Goal: Information Seeking & Learning: Learn about a topic

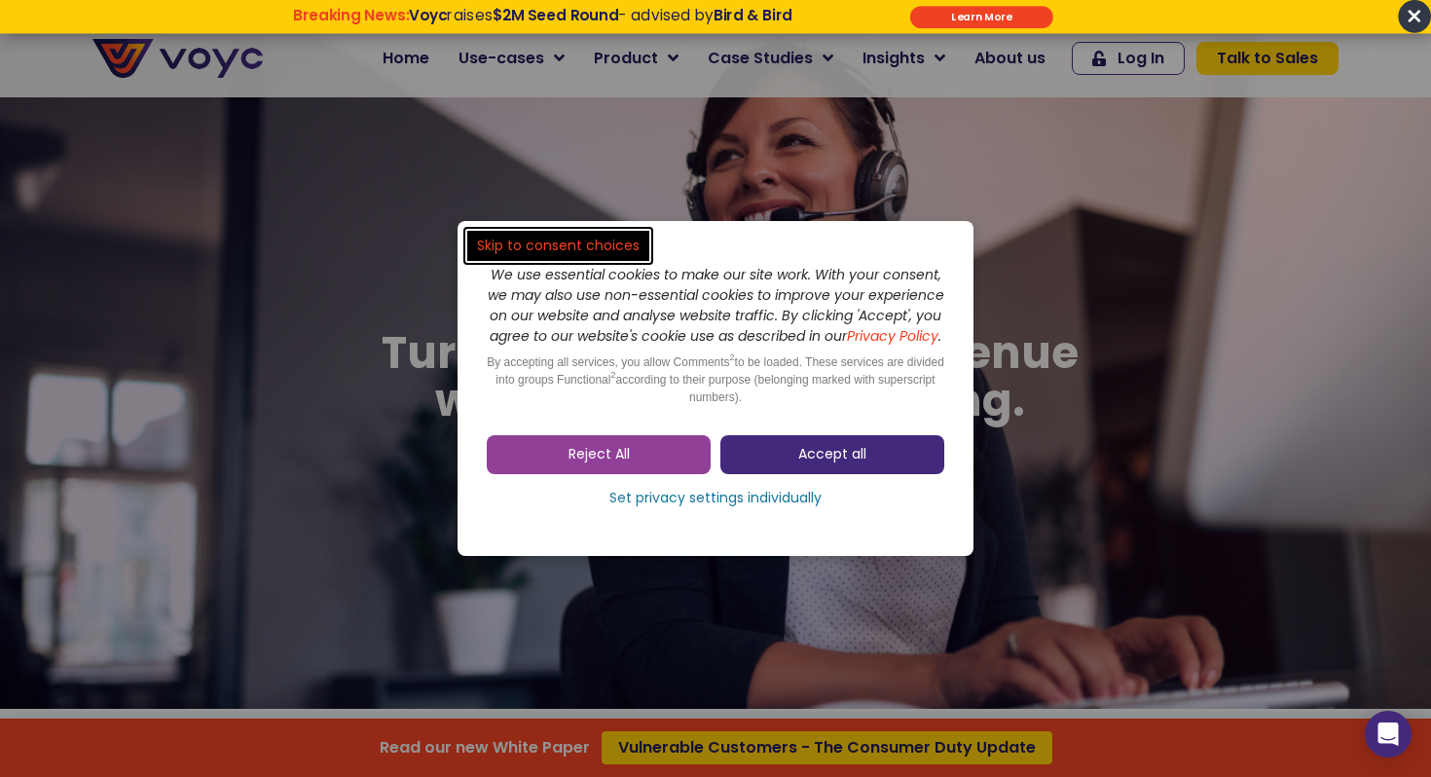
click at [800, 464] on span "Accept all" at bounding box center [832, 454] width 68 height 19
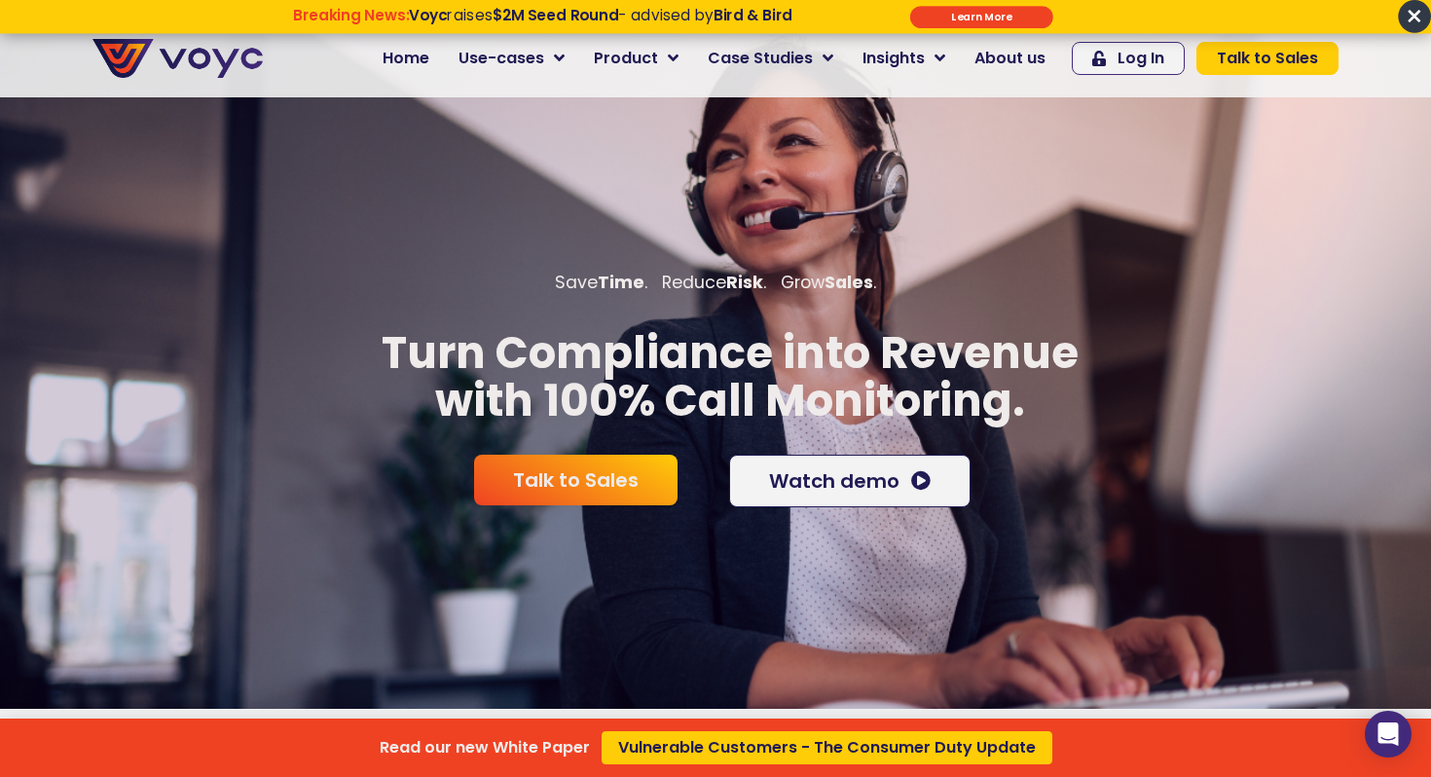
click at [518, 54] on div "Read our new White Paper Vulnerable Customers - The Consumer Duty Update" at bounding box center [715, 388] width 1431 height 777
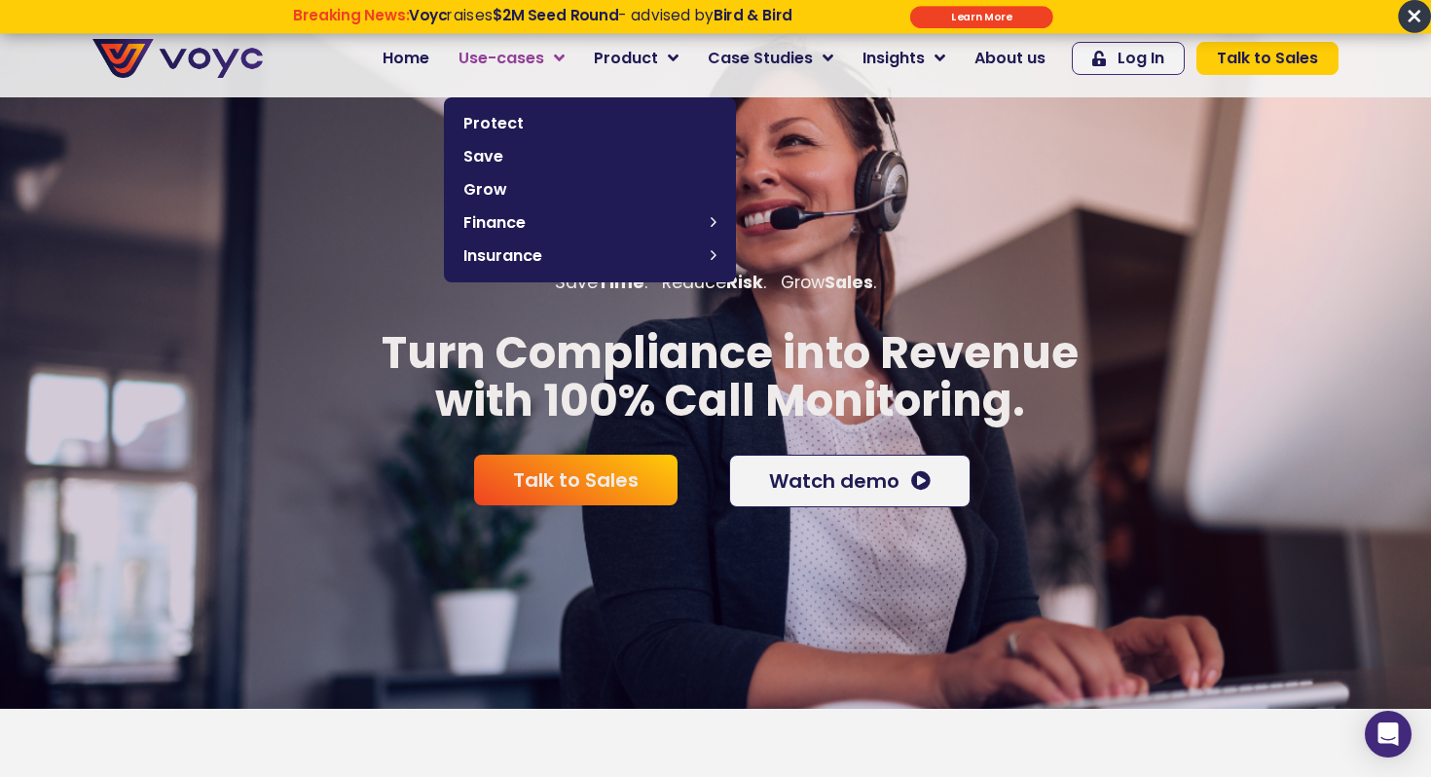
click at [524, 55] on span "Use-cases" at bounding box center [502, 58] width 86 height 23
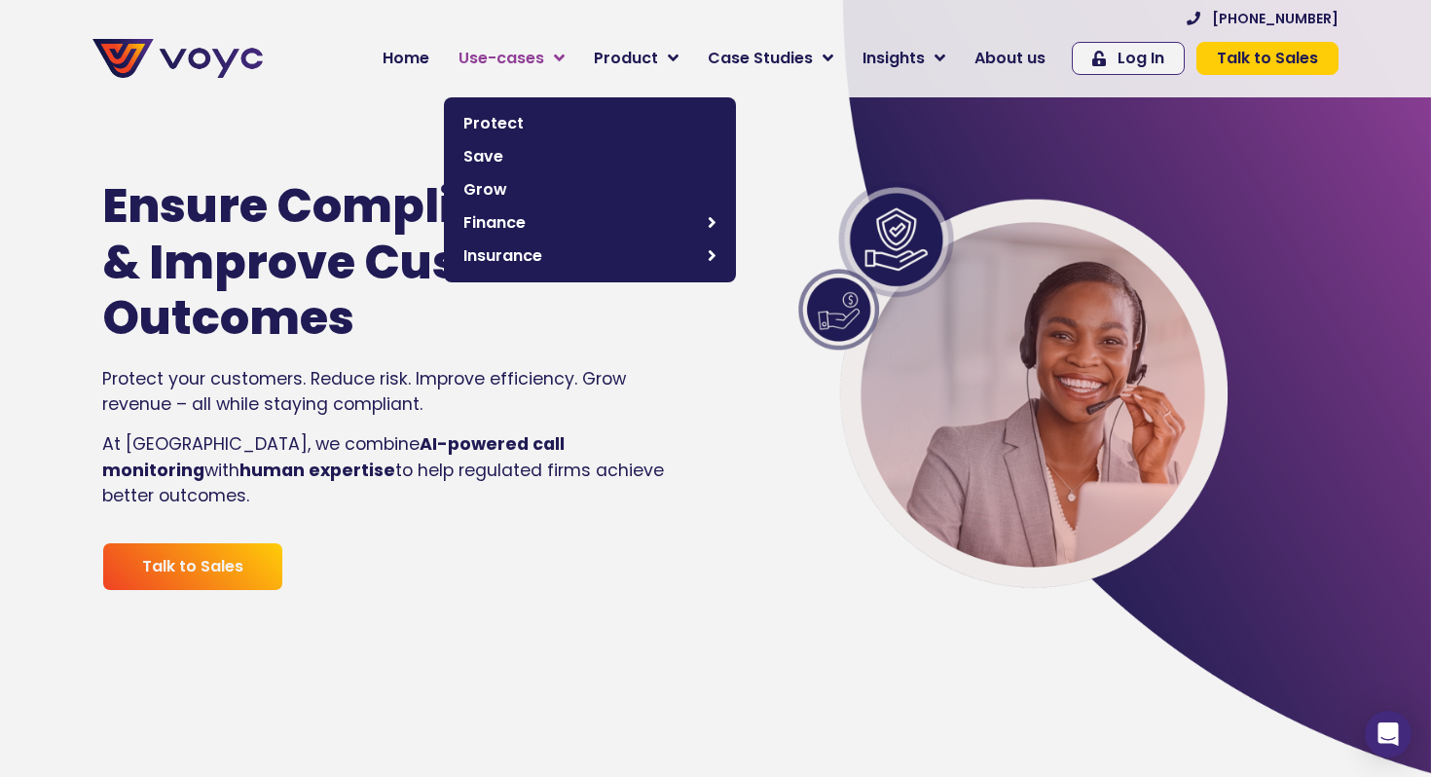
click at [509, 65] on span "Use-cases" at bounding box center [502, 58] width 86 height 23
click at [515, 58] on span "Use-cases" at bounding box center [502, 58] width 86 height 23
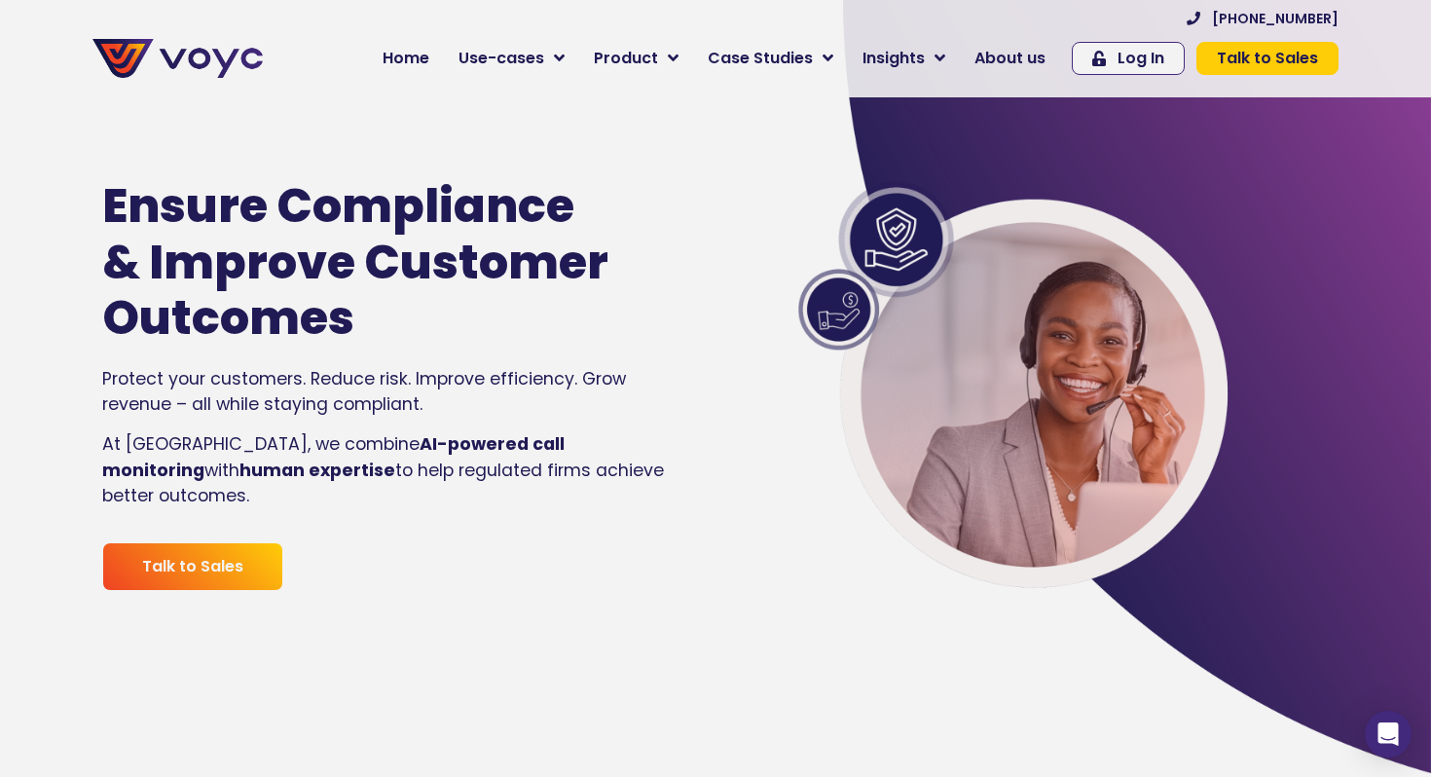
click at [621, 347] on div "Ensure Compliance & Improve Customer Outcomes" at bounding box center [387, 262] width 570 height 168
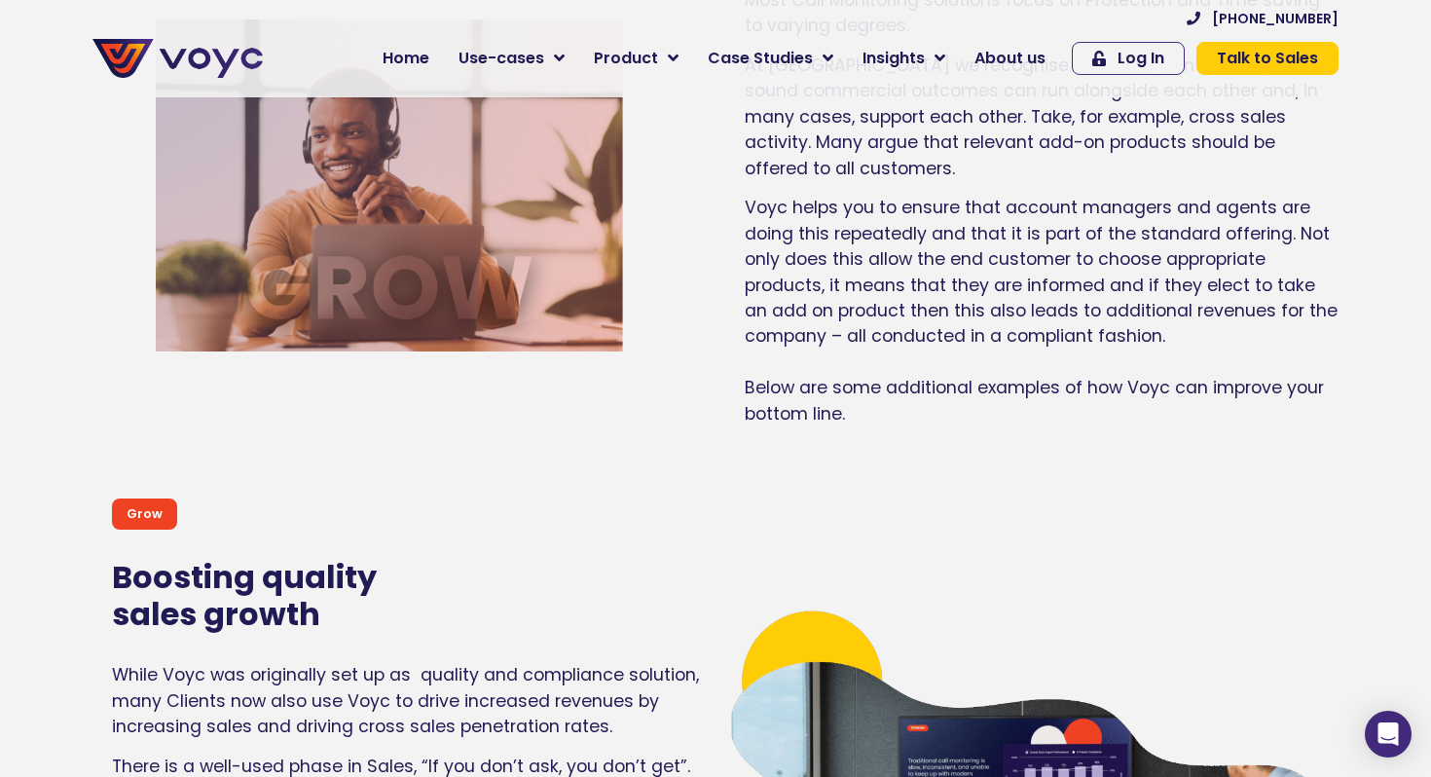
scroll to position [6306, 0]
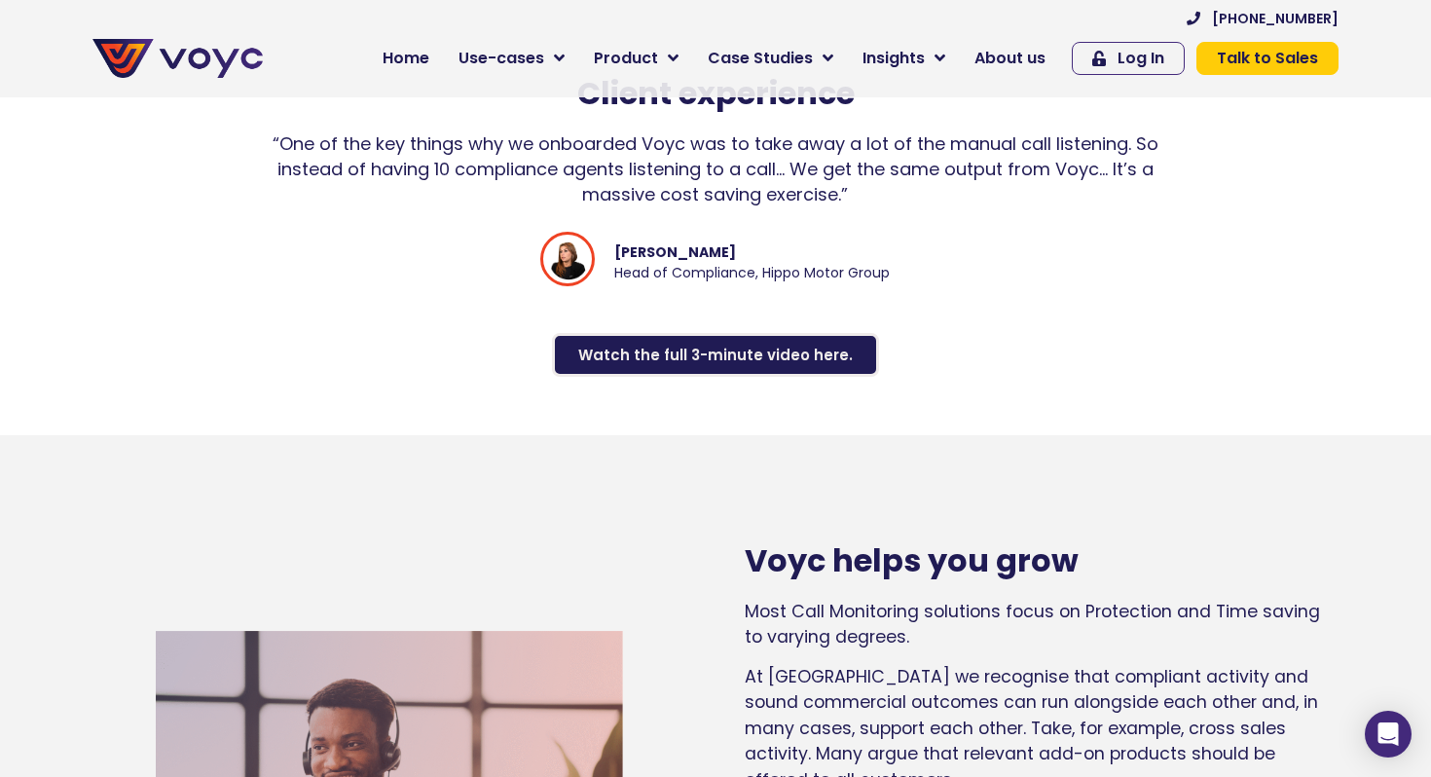
click at [707, 353] on span "Watch the full 3-minute video here." at bounding box center [715, 355] width 275 height 15
